Goal: Information Seeking & Learning: Learn about a topic

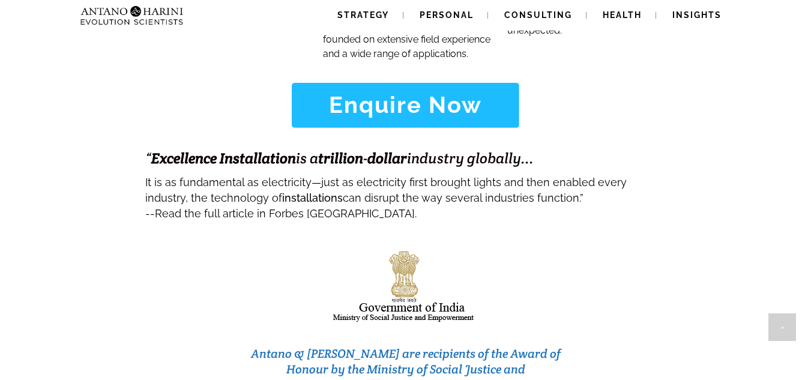
scroll to position [5221, 0]
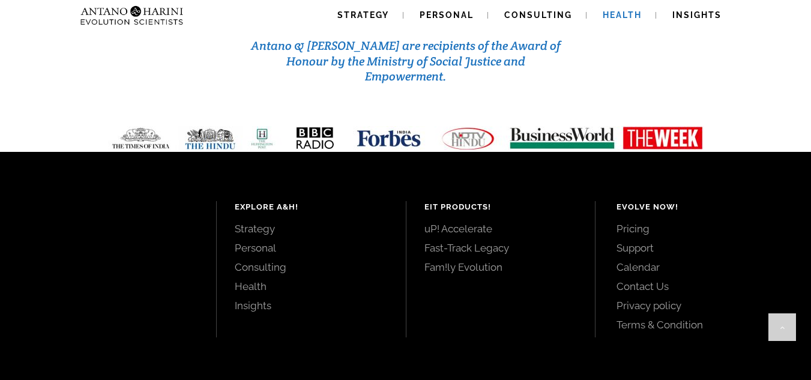
click at [615, 18] on span "Health" at bounding box center [622, 15] width 39 height 10
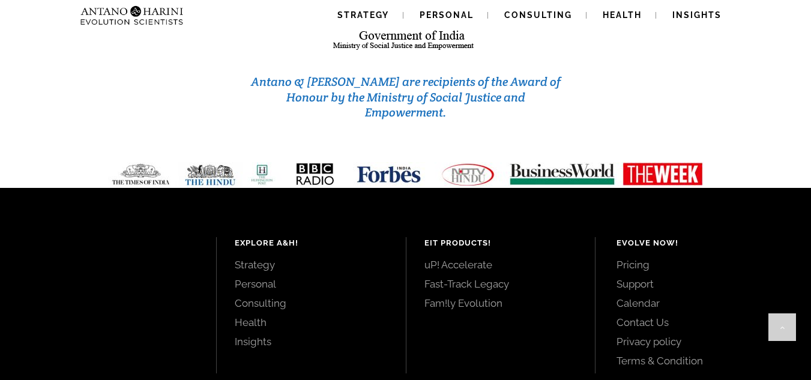
scroll to position [5188, 0]
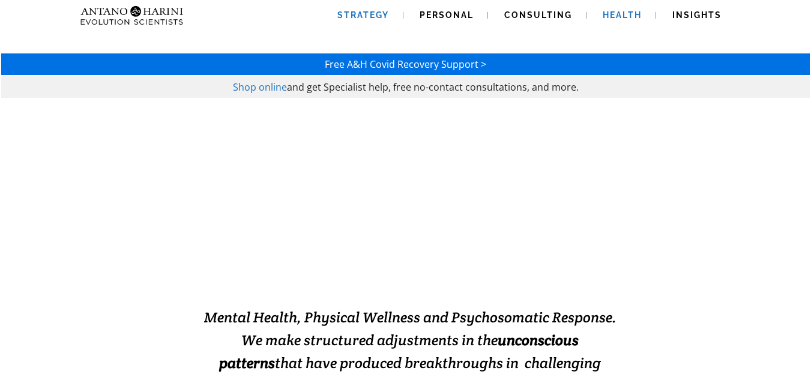
click at [357, 6] on link "Strategy" at bounding box center [363, 15] width 80 height 31
